Goal: Transaction & Acquisition: Purchase product/service

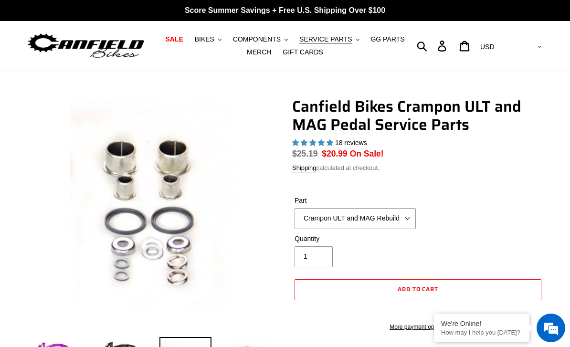
select select "highest-rating"
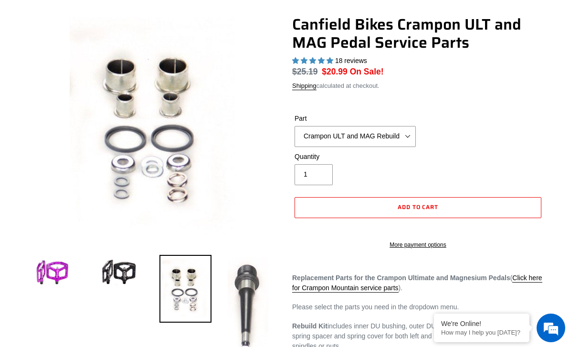
click at [242, 285] on img at bounding box center [248, 309] width 44 height 109
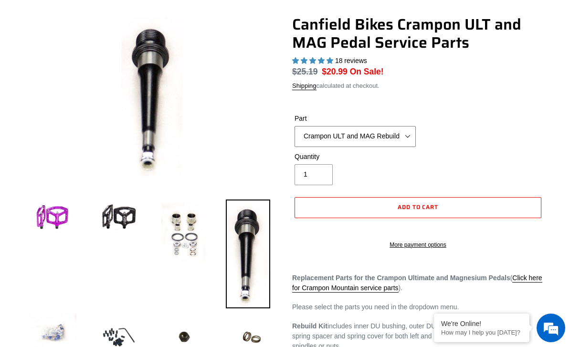
click at [397, 136] on select "Crampon ULT and MAG Rebuild Kit Crampon ULT and MAG 4mm x 8mm Pin Kit - Silver …" at bounding box center [355, 136] width 121 height 21
click at [407, 136] on select "Crampon ULT and MAG Rebuild Kit Crampon ULT and MAG 4mm x 8mm Pin Kit - Silver …" at bounding box center [355, 136] width 121 height 21
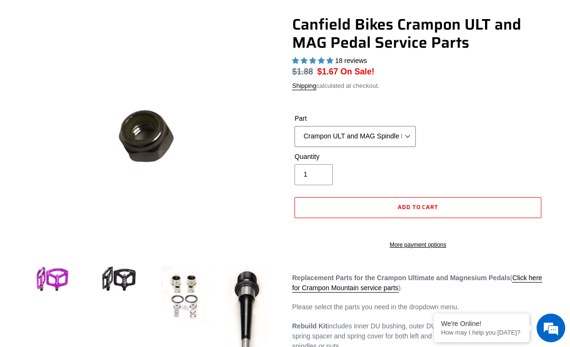
click at [396, 129] on select "Crampon ULT and MAG Rebuild Kit Crampon ULT and MAG 4mm x 8mm Pin Kit - Silver …" at bounding box center [355, 136] width 121 height 21
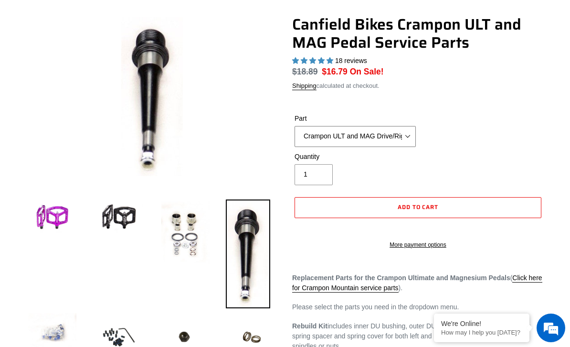
click at [400, 132] on select "Crampon ULT and MAG Rebuild Kit Crampon ULT and MAG 4mm x 8mm Pin Kit - Silver …" at bounding box center [355, 136] width 121 height 21
click at [193, 234] on img at bounding box center [186, 234] width 52 height 68
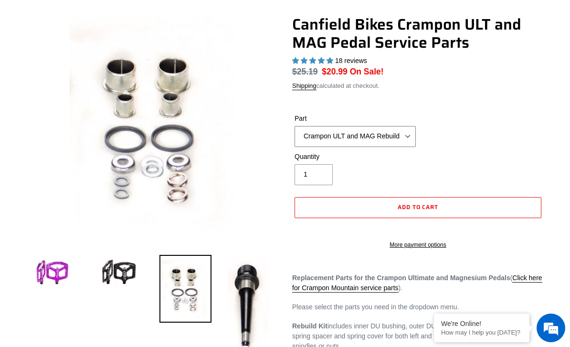
click at [408, 131] on select "Crampon ULT and MAG Rebuild Kit Crampon ULT and MAG 4mm x 8mm Pin Kit - Silver …" at bounding box center [355, 136] width 121 height 21
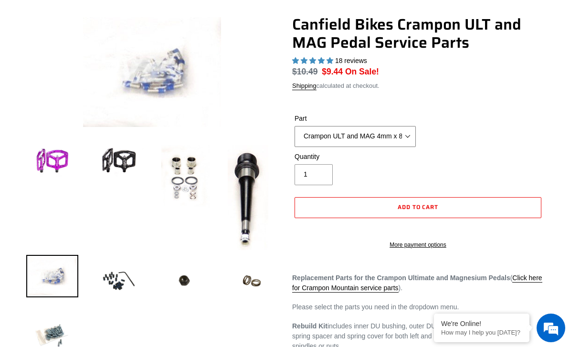
click at [360, 132] on select "Crampon ULT and MAG Rebuild Kit Crampon ULT and MAG 4mm x 8mm Pin Kit - Silver …" at bounding box center [355, 136] width 121 height 21
click at [365, 137] on select "Crampon ULT and MAG Rebuild Kit Crampon ULT and MAG 4mm x 8mm Pin Kit - Silver …" at bounding box center [355, 136] width 121 height 21
click at [363, 142] on select "Crampon ULT and MAG Rebuild Kit Crampon ULT and MAG 4mm x 8mm Pin Kit - Silver …" at bounding box center [355, 136] width 121 height 21
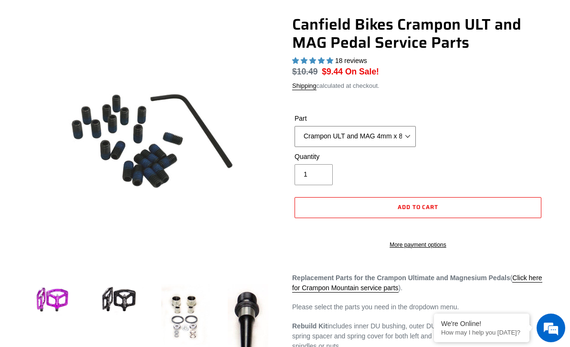
click at [366, 139] on select "Crampon ULT and MAG Rebuild Kit Crampon ULT and MAG 4mm x 8mm Pin Kit - Silver …" at bounding box center [355, 136] width 121 height 21
select select "Crampon ULT and MAG Rebuild Kit"
click at [361, 138] on select "Crampon ULT and MAG Rebuild Kit Crampon ULT and MAG 4mm x 8mm Pin Kit - Silver …" at bounding box center [355, 136] width 121 height 21
click at [192, 305] on img at bounding box center [186, 316] width 52 height 68
